Goal: Transaction & Acquisition: Book appointment/travel/reservation

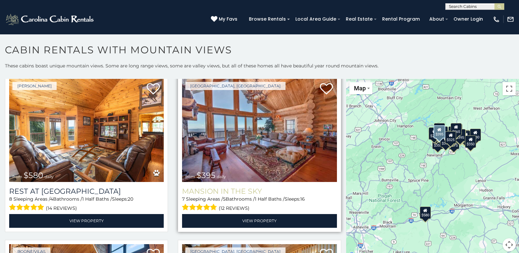
scroll to position [19, 0]
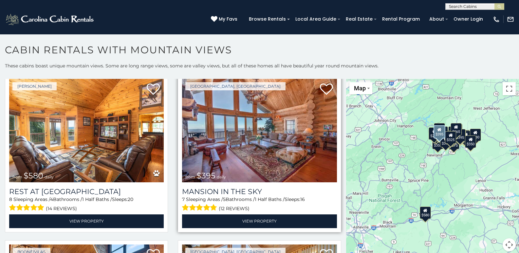
click at [277, 126] on img at bounding box center [259, 130] width 154 height 103
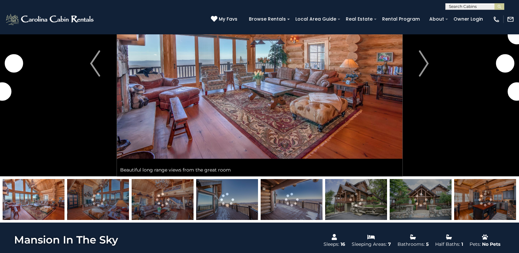
scroll to position [83, 0]
click at [242, 203] on img at bounding box center [227, 199] width 62 height 41
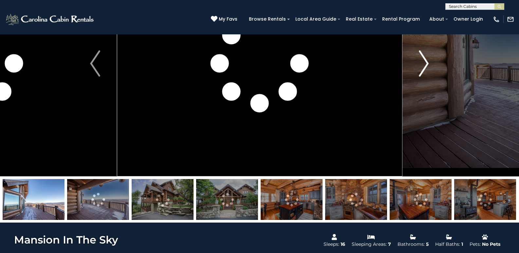
click at [437, 135] on button "Next" at bounding box center [423, 64] width 43 height 226
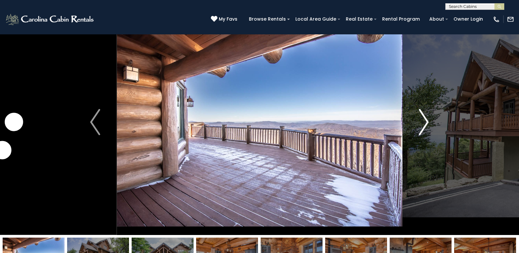
scroll to position [24, 0]
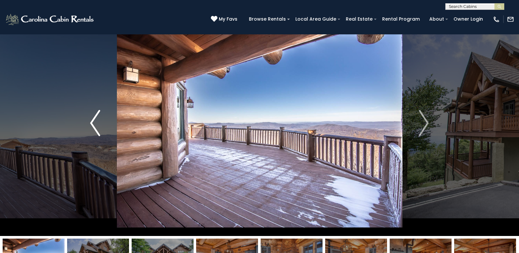
click at [94, 123] on img "Previous" at bounding box center [95, 123] width 10 height 26
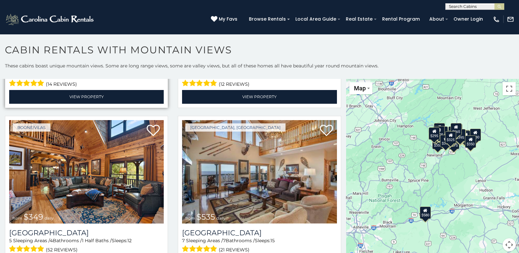
scroll to position [148, 0]
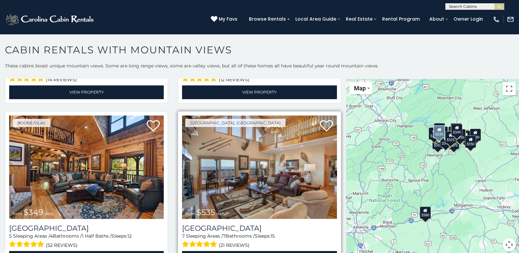
click at [222, 168] on img at bounding box center [259, 167] width 154 height 103
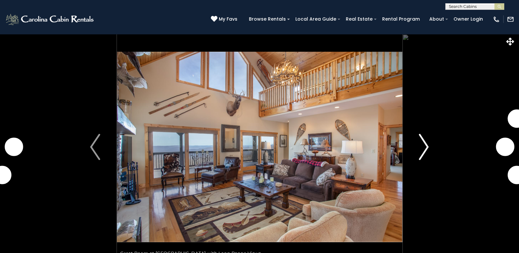
click at [425, 144] on img "Next" at bounding box center [424, 147] width 10 height 26
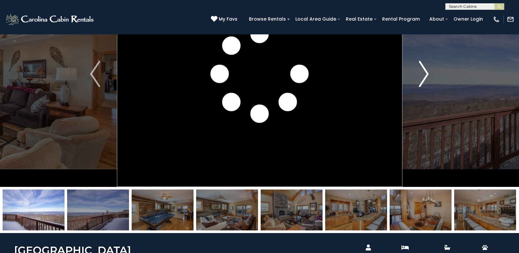
scroll to position [91, 0]
